Goal: Check status: Check status

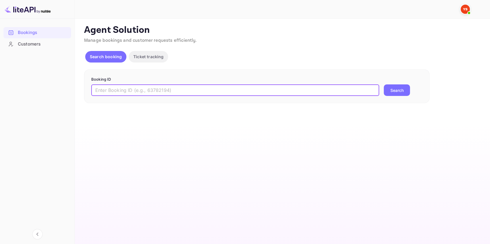
drag, startPoint x: 156, startPoint y: 90, endPoint x: 163, endPoint y: 90, distance: 6.9
click at [156, 90] on input "text" at bounding box center [235, 90] width 288 height 12
type input "9452977"
click at [398, 90] on button "Search" at bounding box center [397, 90] width 26 height 12
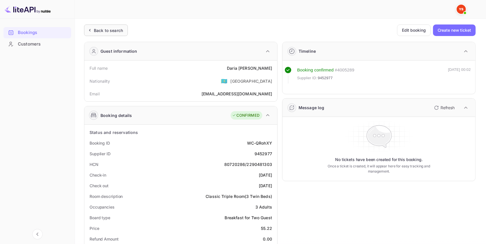
click at [105, 28] on div "Back to search" at bounding box center [108, 30] width 29 height 6
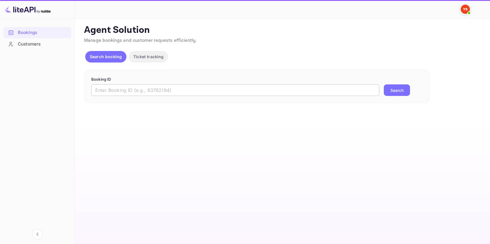
click at [128, 90] on input "text" at bounding box center [235, 90] width 288 height 12
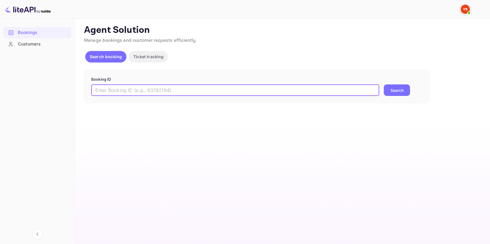
paste input "9719852"
type input "9719852"
click at [398, 89] on button "Search" at bounding box center [397, 90] width 26 height 12
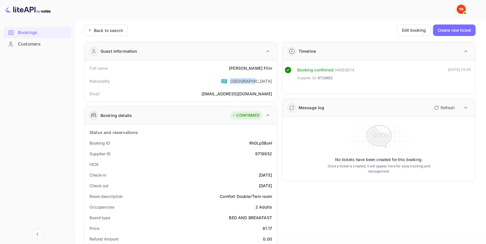
drag, startPoint x: 250, startPoint y: 81, endPoint x: 272, endPoint y: 81, distance: 22.2
click at [272, 81] on div "Nationality 🇰🇿 [DEMOGRAPHIC_DATA]" at bounding box center [181, 80] width 188 height 15
copy div "[GEOGRAPHIC_DATA]"
drag, startPoint x: 261, startPoint y: 156, endPoint x: 253, endPoint y: 156, distance: 7.8
click at [253, 156] on div "Supplier ID 9719852" at bounding box center [181, 153] width 188 height 11
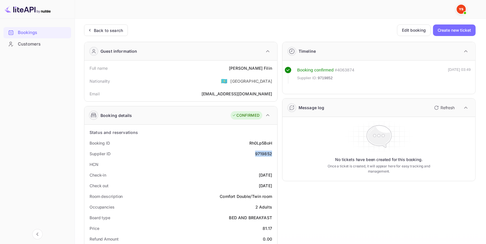
copy div "9719852"
drag, startPoint x: 273, startPoint y: 67, endPoint x: 245, endPoint y: 68, distance: 28.6
click at [245, 68] on div "Full name [PERSON_NAME]" at bounding box center [181, 68] width 188 height 11
copy div "[PERSON_NAME]"
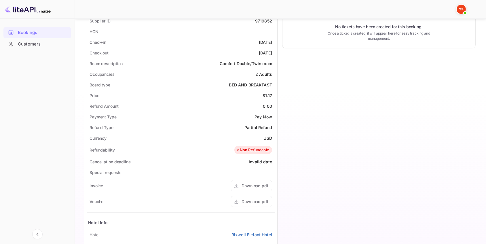
scroll to position [157, 0]
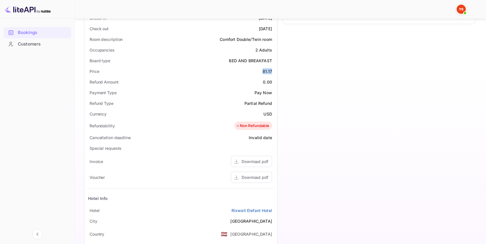
drag, startPoint x: 274, startPoint y: 72, endPoint x: 256, endPoint y: 72, distance: 17.9
click at [256, 72] on div "Price 81.17" at bounding box center [181, 71] width 188 height 11
copy div "81.17"
drag, startPoint x: 271, startPoint y: 111, endPoint x: 247, endPoint y: 108, distance: 24.1
click at [247, 109] on div "Currency USD" at bounding box center [181, 114] width 188 height 11
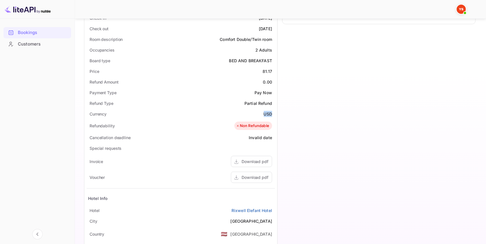
copy div "USD"
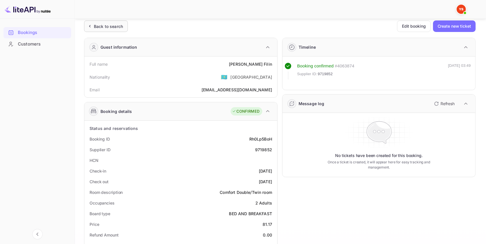
scroll to position [0, 0]
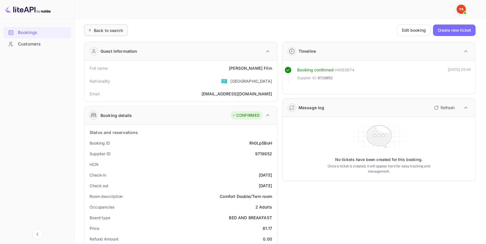
click at [116, 27] on div "Back to search" at bounding box center [108, 30] width 29 height 6
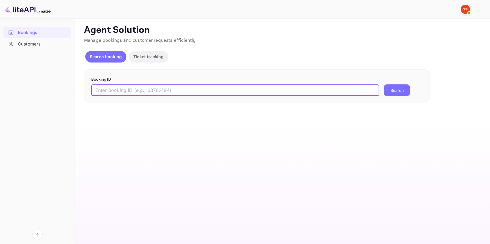
click at [139, 92] on input "text" at bounding box center [235, 90] width 288 height 12
paste input "9715134"
type input "9715134"
click at [400, 89] on button "Search" at bounding box center [397, 90] width 26 height 12
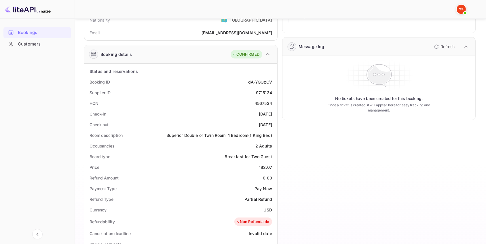
scroll to position [52, 0]
